Goal: Check status: Check status

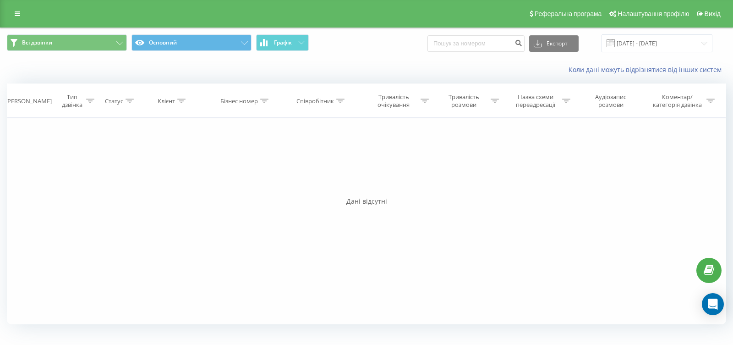
click at [277, 46] on span "Графік" at bounding box center [283, 42] width 18 height 6
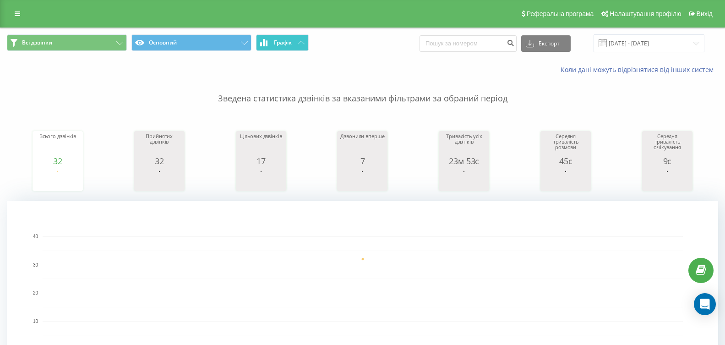
click at [285, 44] on span "Графік" at bounding box center [283, 42] width 18 height 6
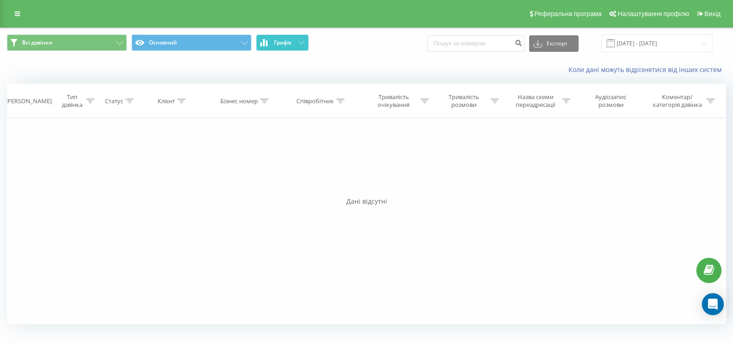
click at [285, 44] on span "Графік" at bounding box center [283, 42] width 18 height 6
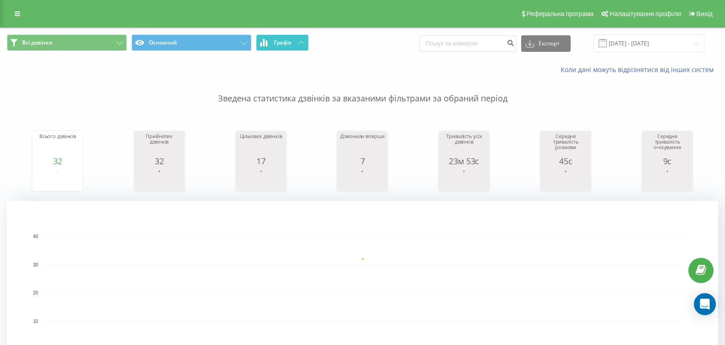
click at [300, 39] on button "Графік" at bounding box center [282, 42] width 53 height 16
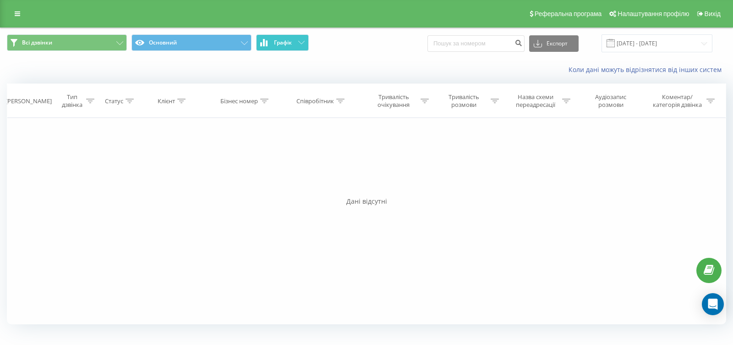
click at [301, 39] on button "Графік" at bounding box center [282, 42] width 53 height 16
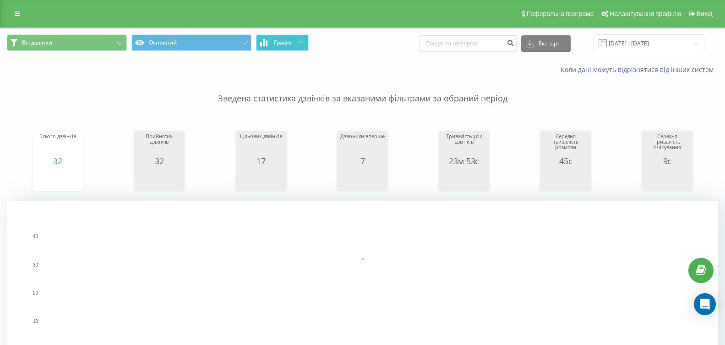
click at [292, 40] on button "Графік" at bounding box center [282, 42] width 53 height 16
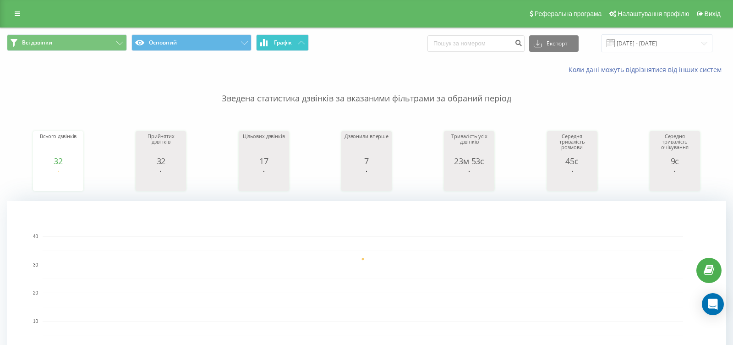
click at [292, 40] on button "Графік" at bounding box center [282, 42] width 53 height 16
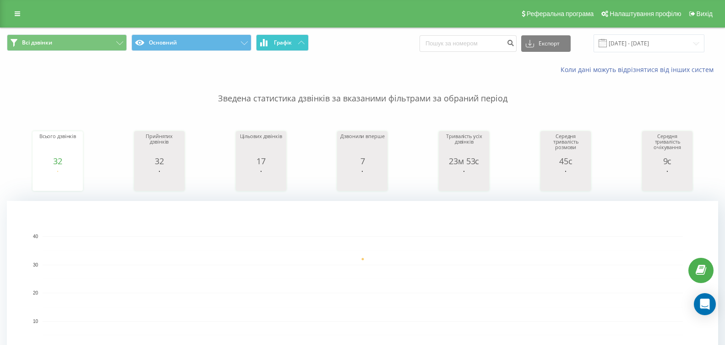
click at [291, 41] on span "Графік" at bounding box center [283, 42] width 18 height 6
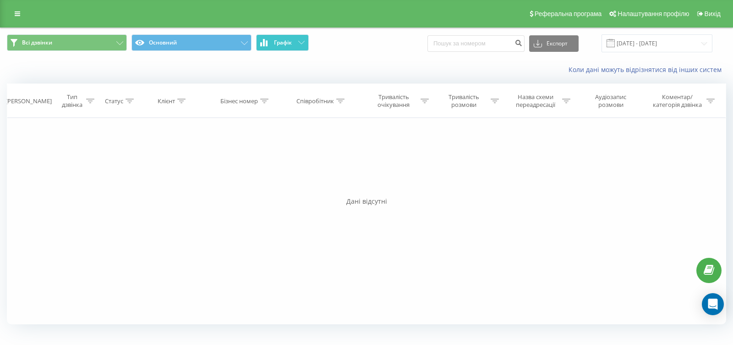
click at [291, 41] on span "Графік" at bounding box center [283, 42] width 18 height 6
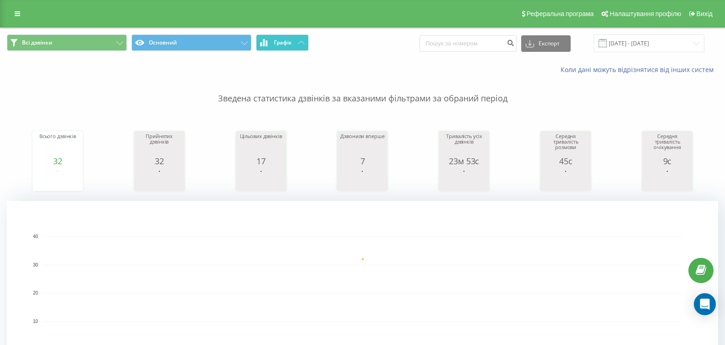
click at [291, 41] on span "Графік" at bounding box center [283, 42] width 18 height 6
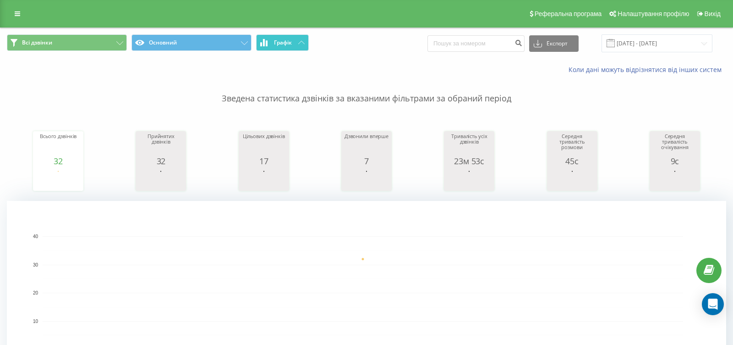
click at [292, 41] on span "Графік" at bounding box center [283, 42] width 18 height 6
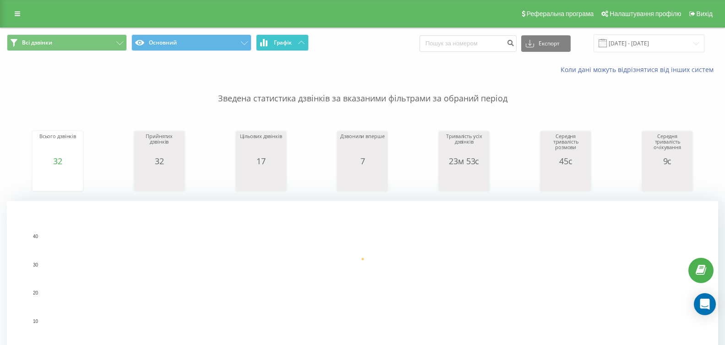
click at [296, 46] on button "Графік" at bounding box center [282, 42] width 53 height 16
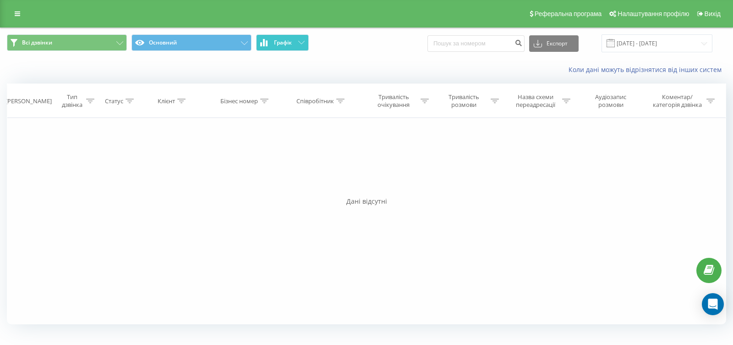
click at [296, 46] on button "Графік" at bounding box center [282, 42] width 53 height 16
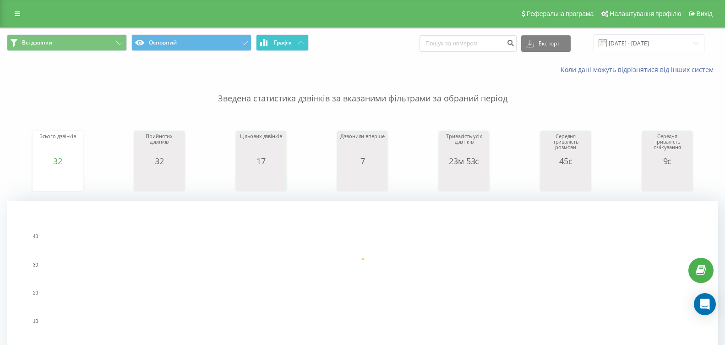
click at [294, 45] on button "Графік" at bounding box center [282, 42] width 53 height 16
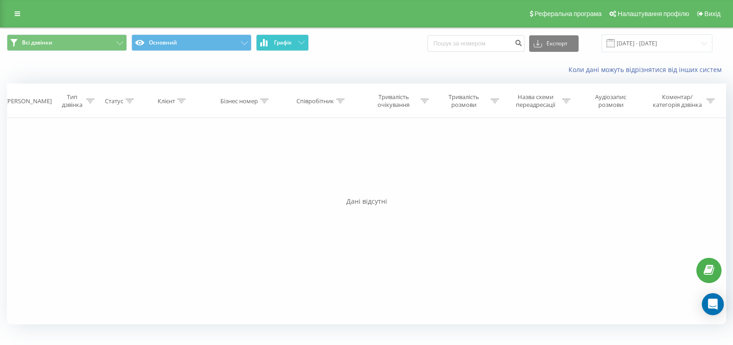
click at [294, 45] on button "Графік" at bounding box center [282, 42] width 53 height 16
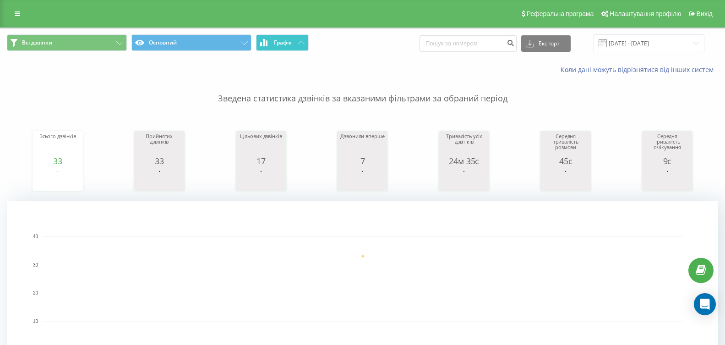
click at [277, 40] on span "Графік" at bounding box center [283, 42] width 18 height 6
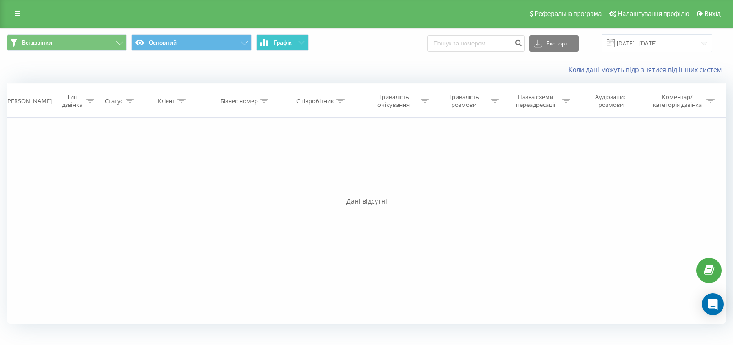
click at [277, 40] on span "Графік" at bounding box center [283, 42] width 18 height 6
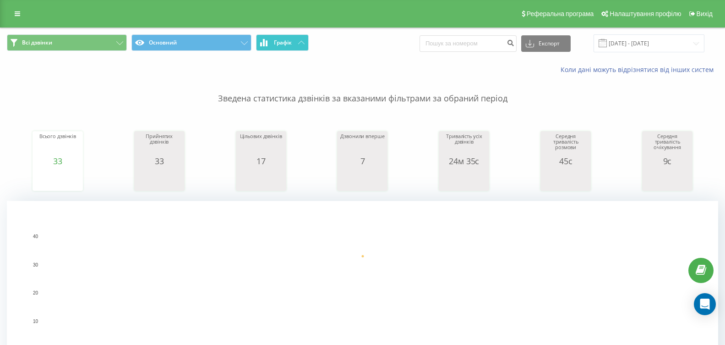
click at [296, 39] on button "Графік" at bounding box center [282, 42] width 53 height 16
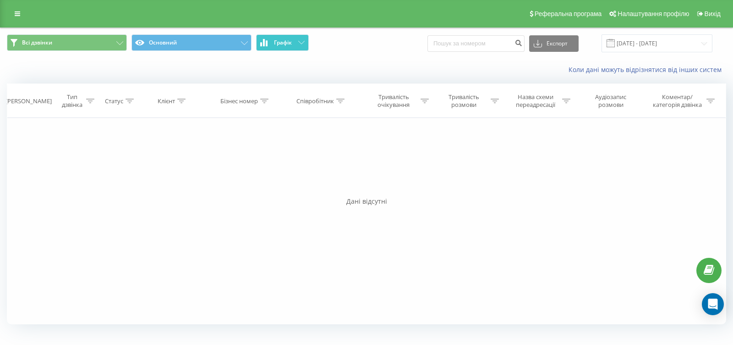
click at [296, 39] on button "Графік" at bounding box center [282, 42] width 53 height 16
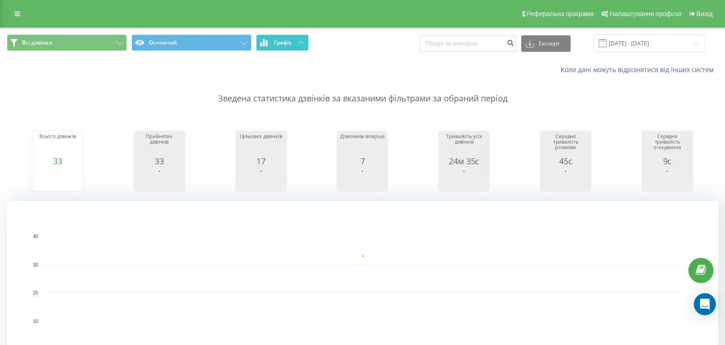
click at [297, 37] on button "Графік" at bounding box center [282, 42] width 53 height 16
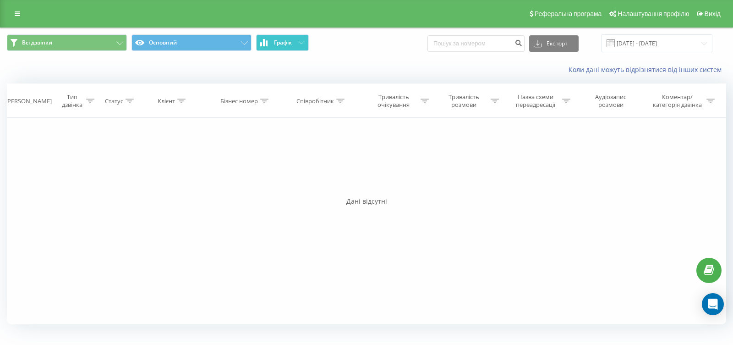
click at [297, 37] on button "Графік" at bounding box center [282, 42] width 53 height 16
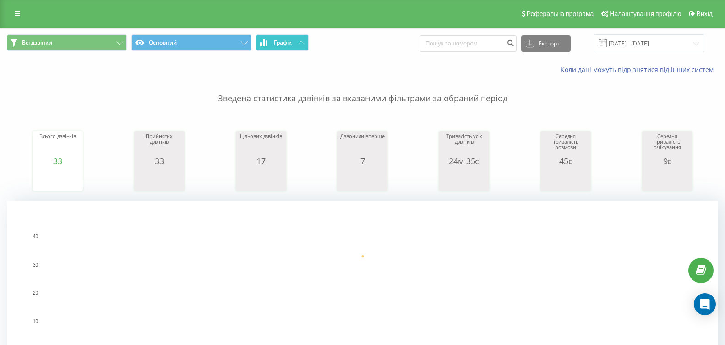
click at [299, 38] on button "Графік" at bounding box center [282, 42] width 53 height 16
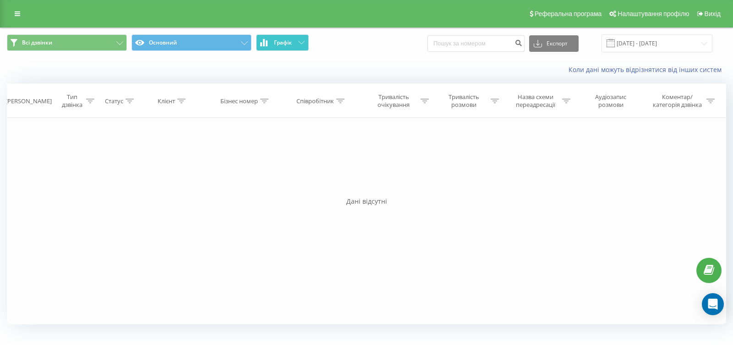
click at [299, 38] on button "Графік" at bounding box center [282, 42] width 53 height 16
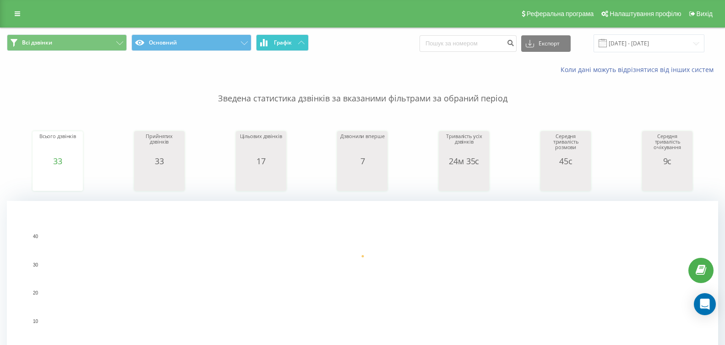
click at [291, 41] on span "Графік" at bounding box center [283, 42] width 18 height 6
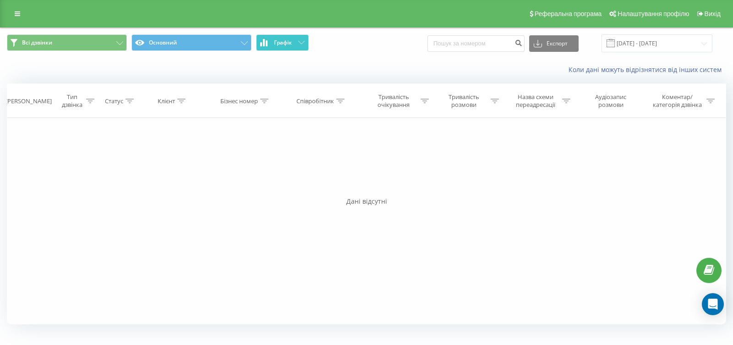
click at [291, 41] on span "Графік" at bounding box center [283, 42] width 18 height 6
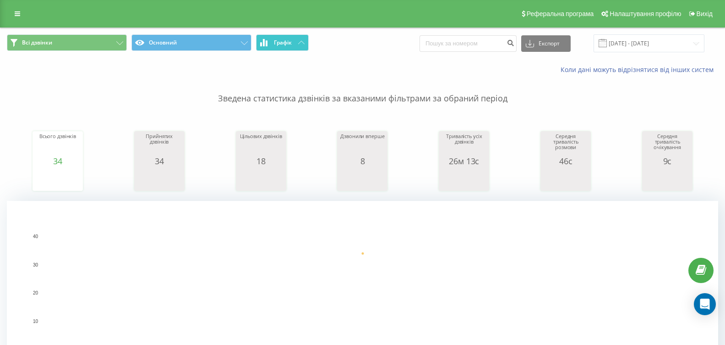
click at [294, 41] on button "Графік" at bounding box center [282, 42] width 53 height 16
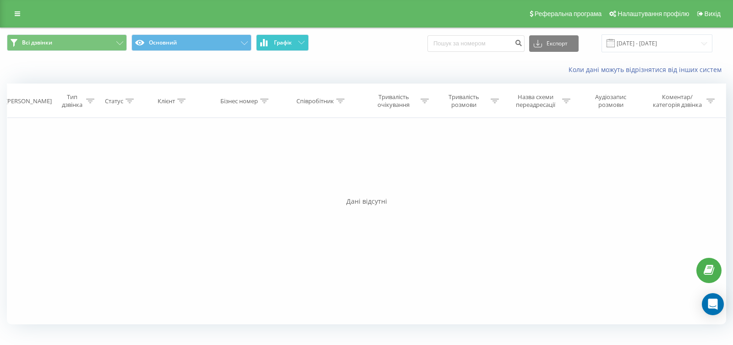
click at [280, 42] on span "Графік" at bounding box center [283, 42] width 18 height 6
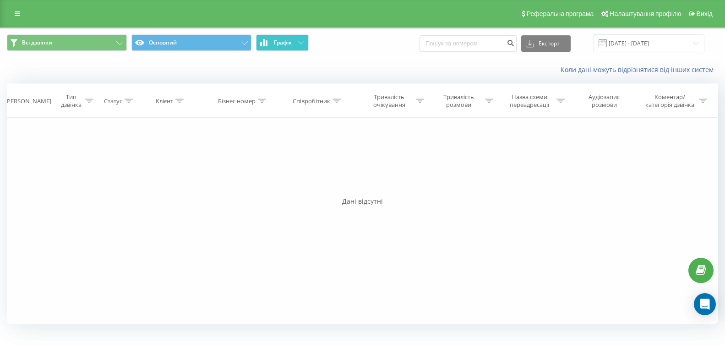
click at [280, 42] on span "Графік" at bounding box center [283, 42] width 18 height 6
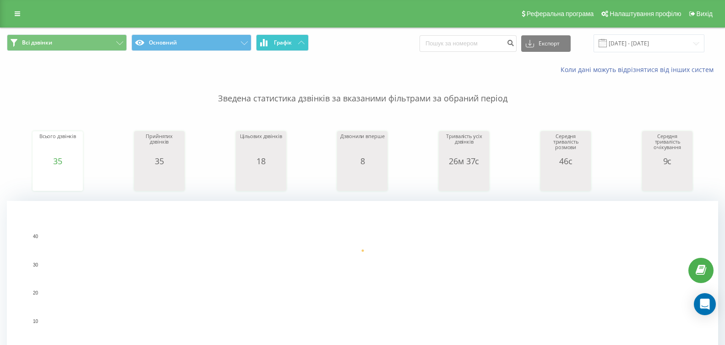
click at [286, 47] on button "Графік" at bounding box center [282, 42] width 53 height 16
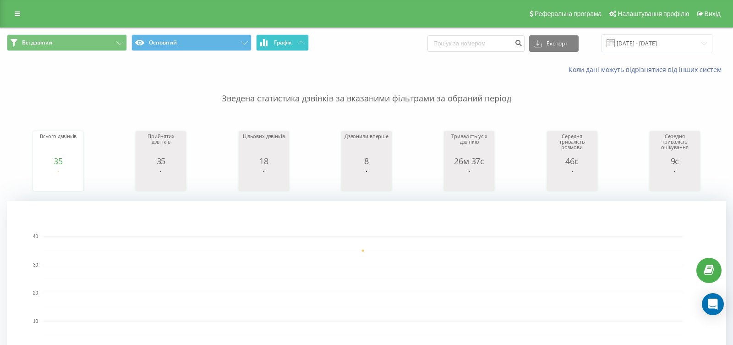
click at [286, 46] on button "Графік" at bounding box center [282, 42] width 53 height 16
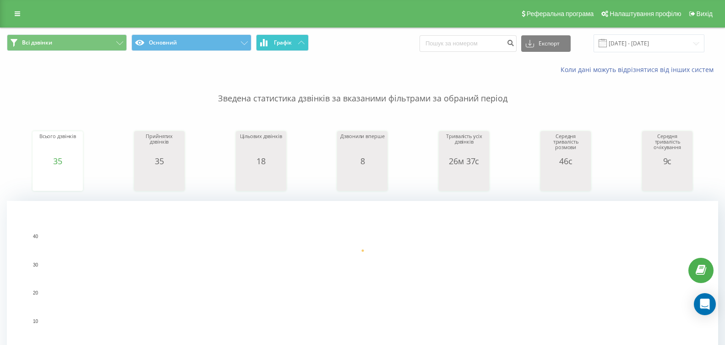
click at [285, 41] on span "Графік" at bounding box center [283, 42] width 18 height 6
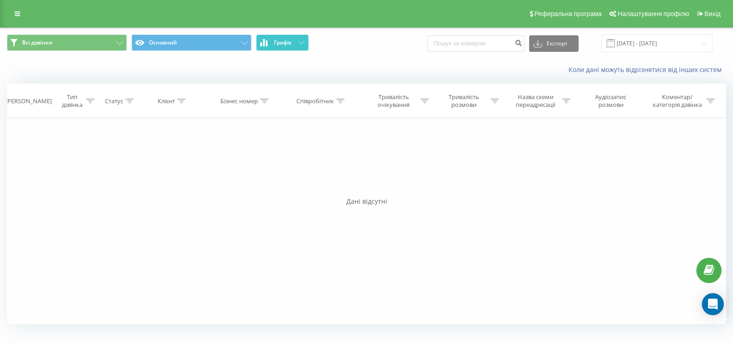
click at [285, 41] on span "Графік" at bounding box center [283, 42] width 18 height 6
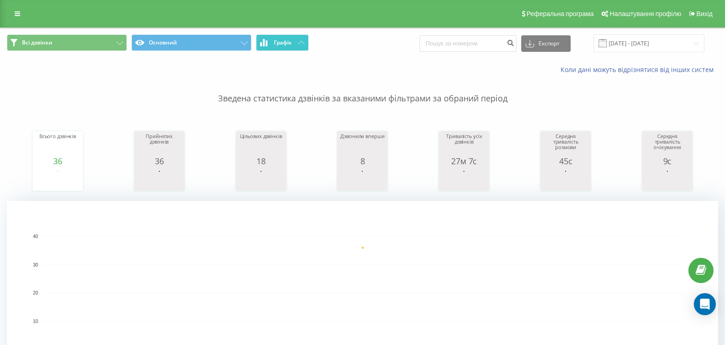
click at [273, 44] on button "Графік" at bounding box center [282, 42] width 53 height 16
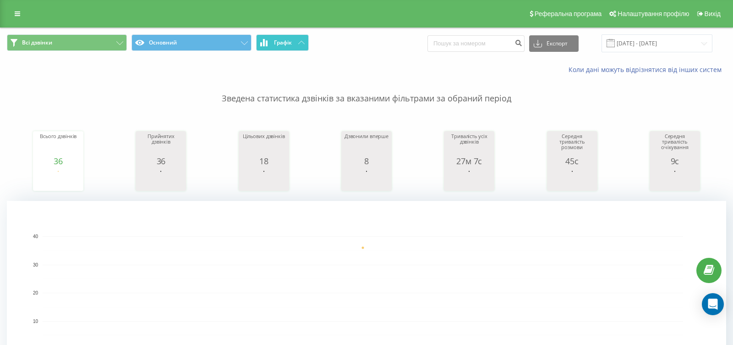
click at [273, 44] on button "Графік" at bounding box center [282, 42] width 53 height 16
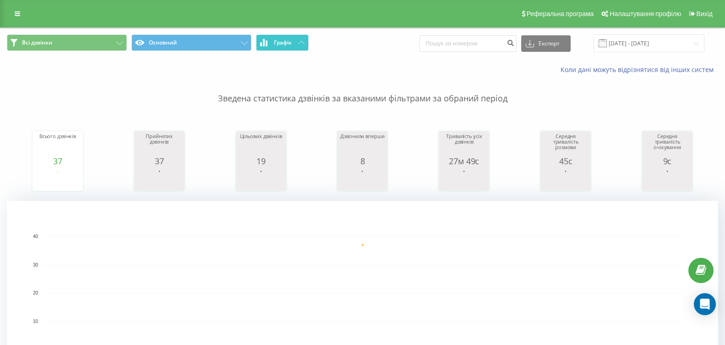
click at [292, 39] on span "Графік" at bounding box center [283, 42] width 18 height 6
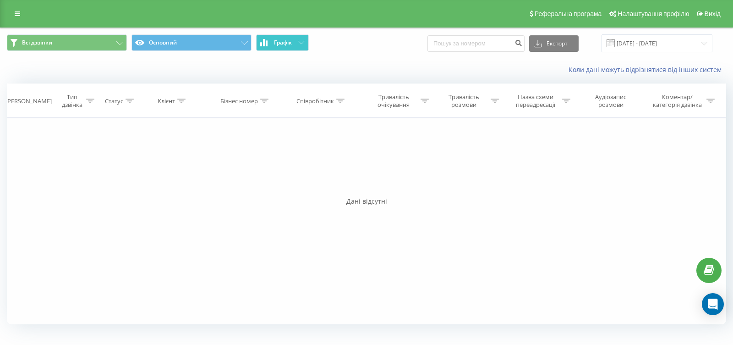
click at [292, 39] on span "Графік" at bounding box center [283, 42] width 18 height 6
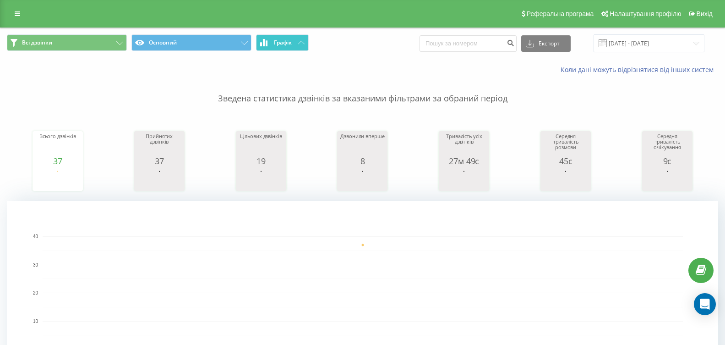
click at [286, 37] on button "Графік" at bounding box center [282, 42] width 53 height 16
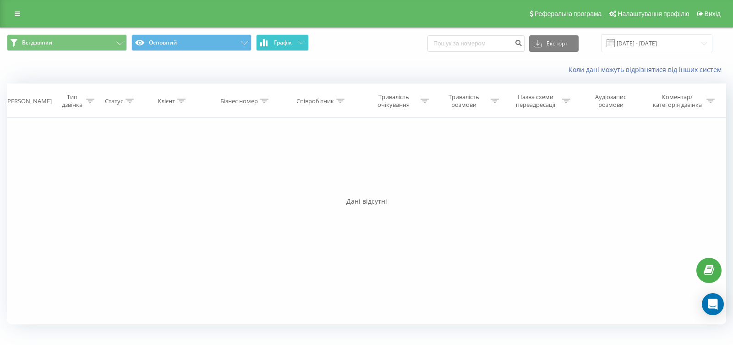
click at [286, 37] on button "Графік" at bounding box center [282, 42] width 53 height 16
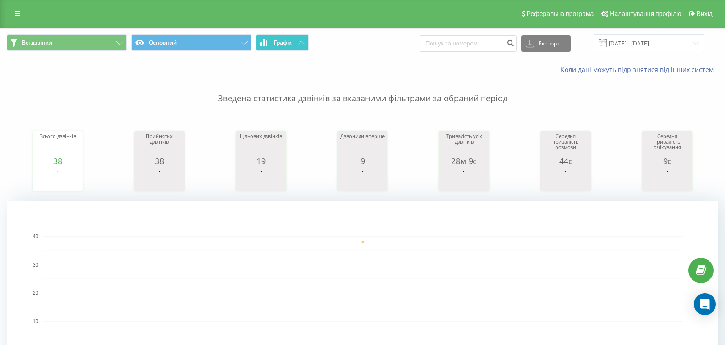
click at [301, 41] on icon at bounding box center [301, 42] width 6 height 3
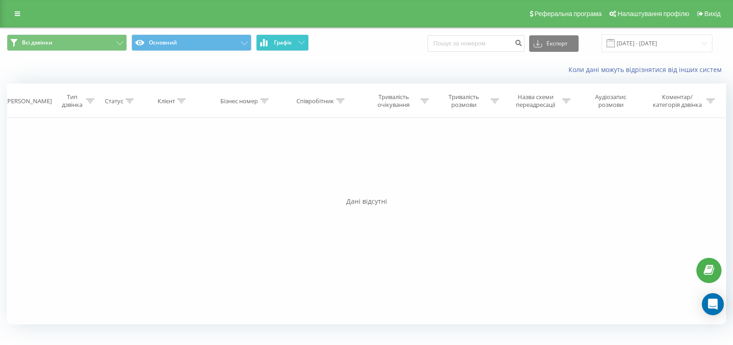
click at [301, 41] on icon at bounding box center [301, 42] width 6 height 3
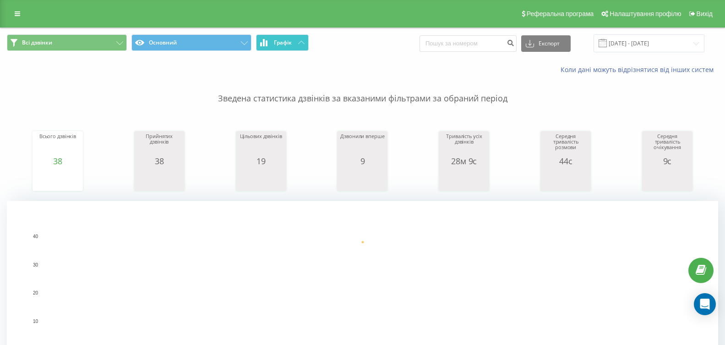
click at [288, 44] on span "Графік" at bounding box center [283, 42] width 18 height 6
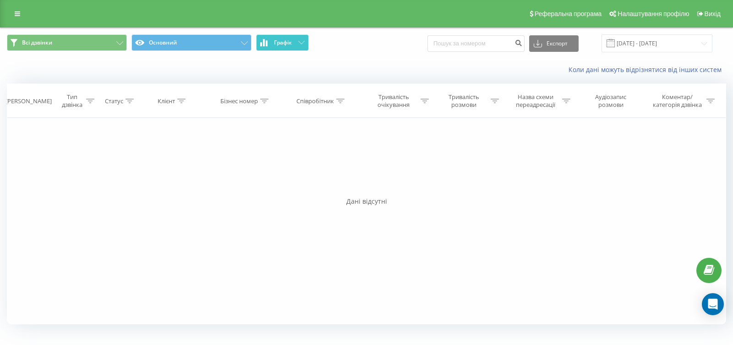
click at [288, 44] on span "Графік" at bounding box center [283, 42] width 18 height 6
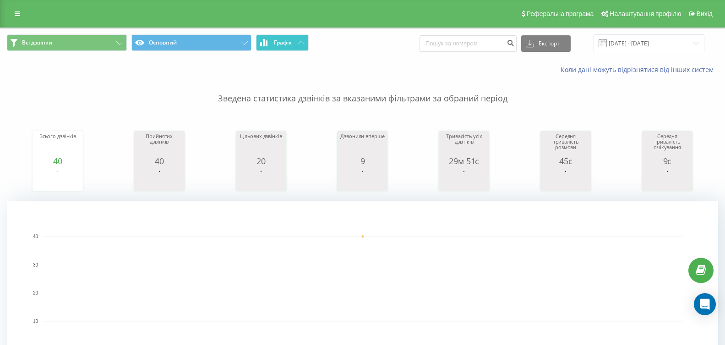
click at [288, 39] on span "Графік" at bounding box center [283, 42] width 18 height 6
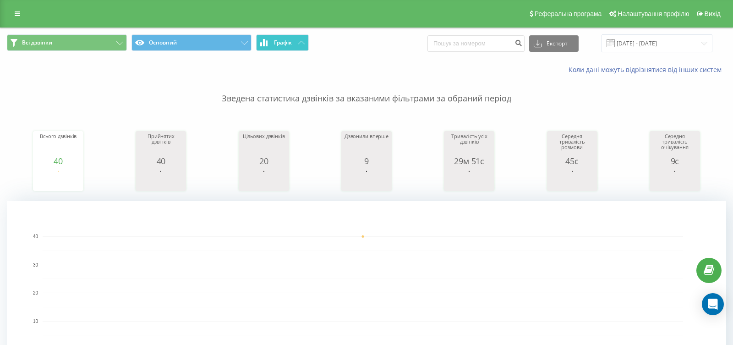
click at [288, 39] on span "Графік" at bounding box center [283, 42] width 18 height 6
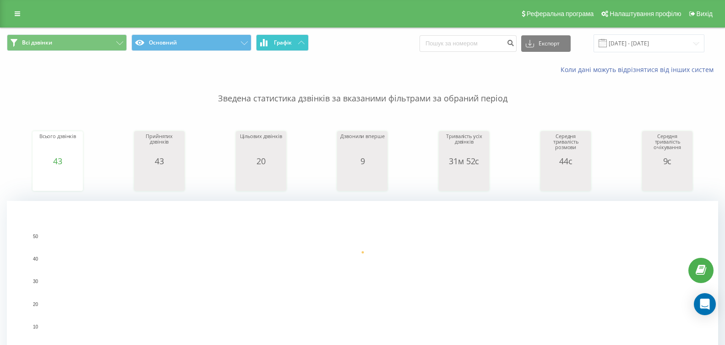
click at [281, 45] on span "Графік" at bounding box center [283, 42] width 18 height 6
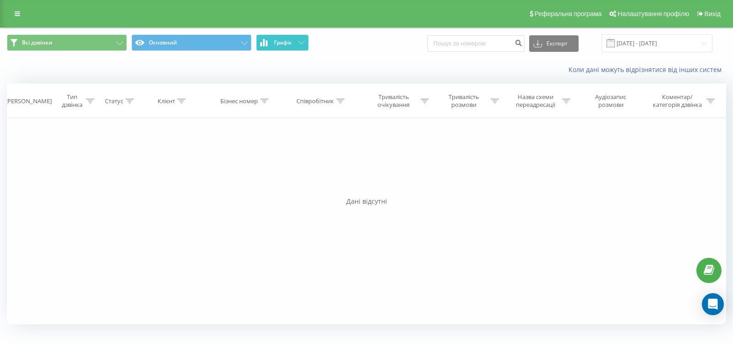
click at [281, 45] on span "Графік" at bounding box center [283, 42] width 18 height 6
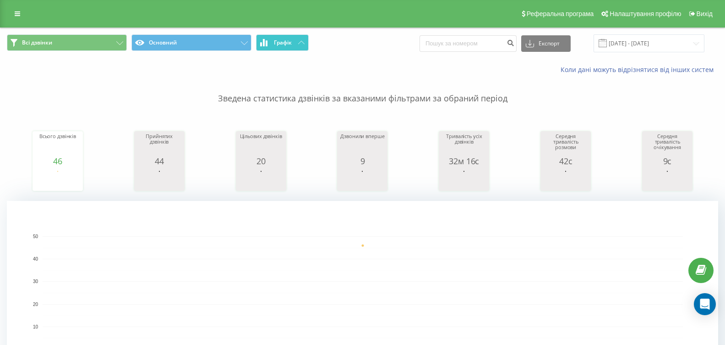
click at [293, 45] on button "Графік" at bounding box center [282, 42] width 53 height 16
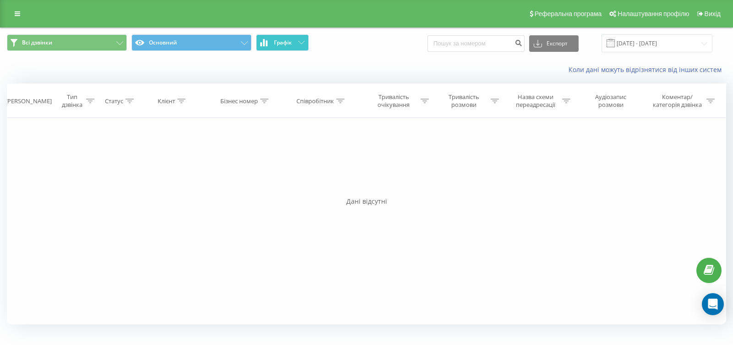
click at [293, 45] on button "Графік" at bounding box center [282, 42] width 53 height 16
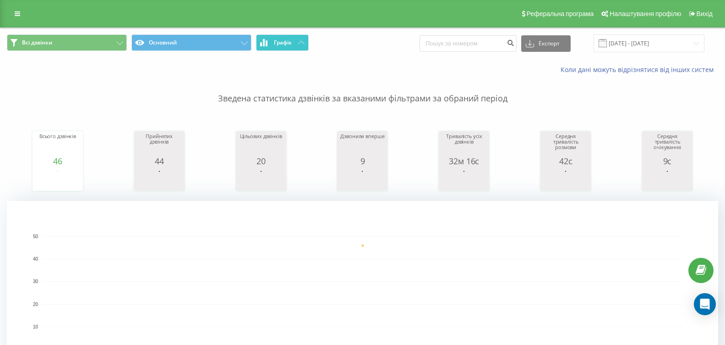
click at [274, 35] on button "Графік" at bounding box center [282, 42] width 53 height 16
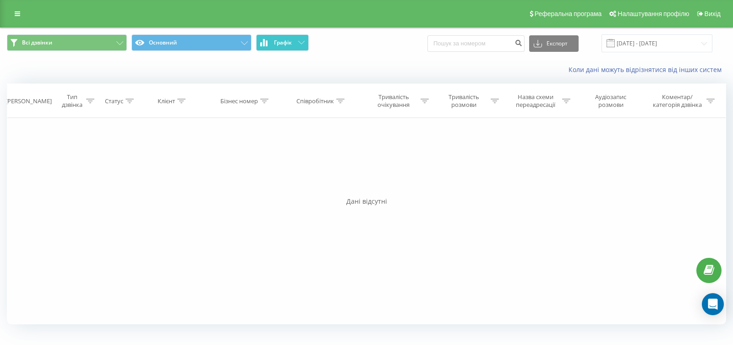
click at [274, 35] on button "Графік" at bounding box center [282, 42] width 53 height 16
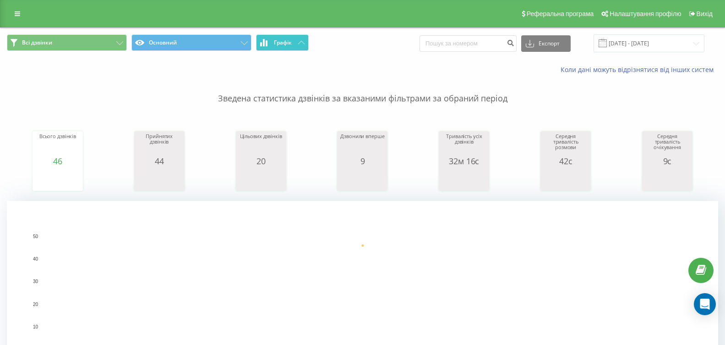
click at [296, 44] on button "Графік" at bounding box center [282, 42] width 53 height 16
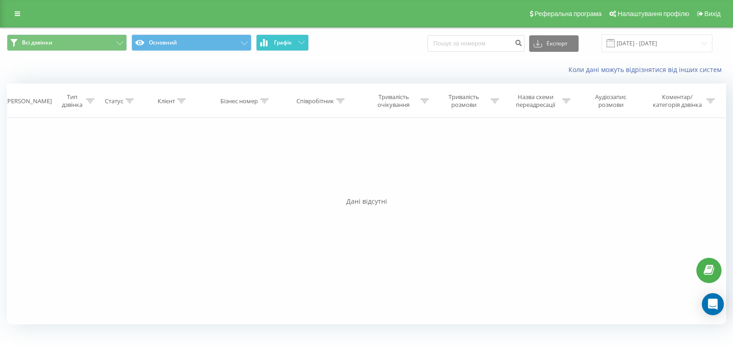
click at [296, 44] on button "Графік" at bounding box center [282, 42] width 53 height 16
